Goal: Task Accomplishment & Management: Manage account settings

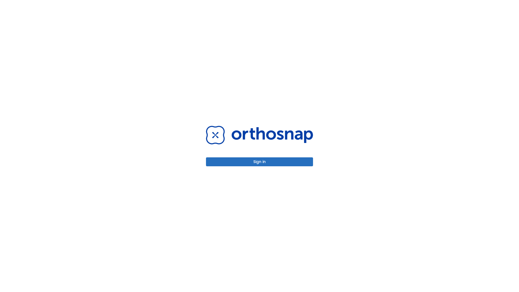
click at [259, 162] on button "Sign in" at bounding box center [259, 161] width 107 height 9
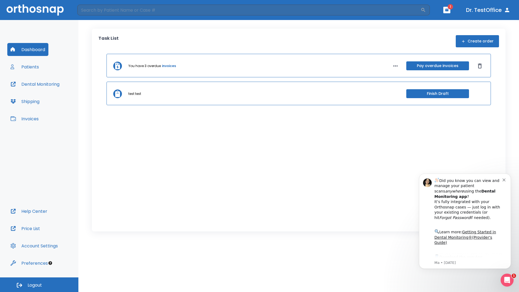
click at [39, 285] on span "Logout" at bounding box center [35, 285] width 14 height 6
